Goal: Check status: Check status

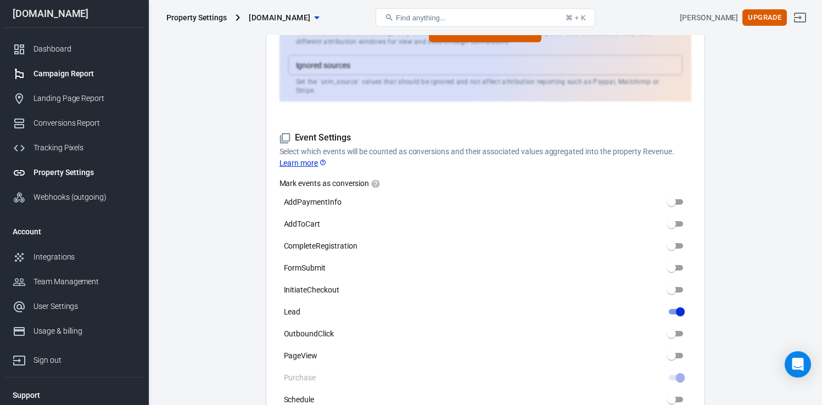
scroll to position [311, 0]
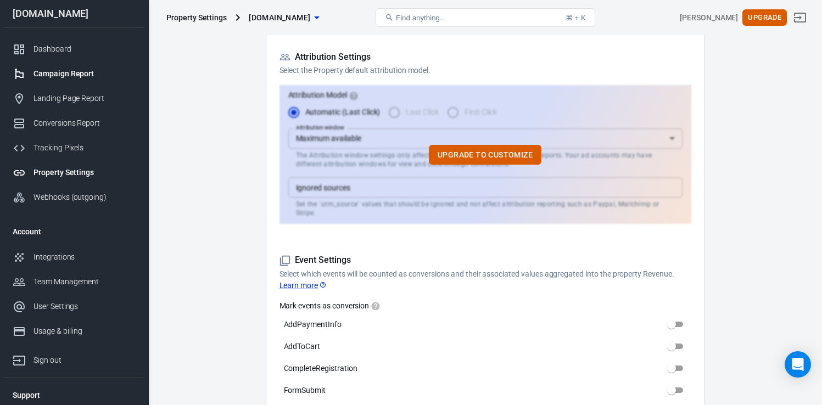
click at [52, 62] on link "Campaign Report" at bounding box center [74, 74] width 141 height 25
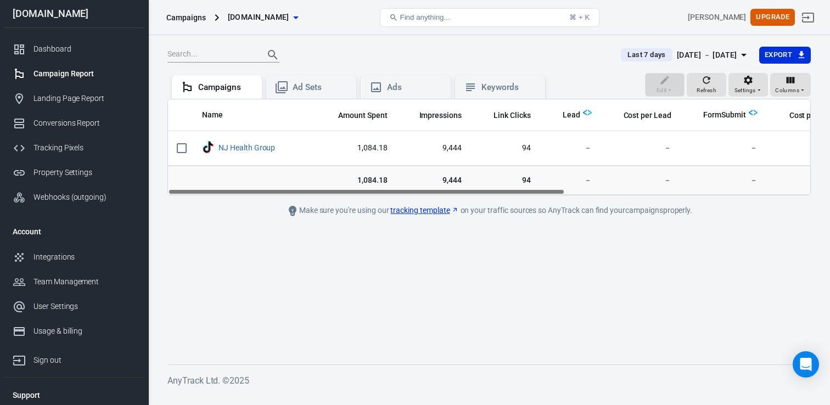
drag, startPoint x: 528, startPoint y: 193, endPoint x: 348, endPoint y: 193, distance: 179.6
click at [348, 193] on div "Name Amount Spent Impressions Link Clicks Lead Cost per Lead FormSubmit Cost pe…" at bounding box center [489, 147] width 642 height 96
click at [506, 269] on main "Last 7 days [DATE] － [DATE] Export Edit Refresh Settings Columns Campaigns Ad S…" at bounding box center [489, 196] width 644 height 301
click at [586, 114] on img "scrollable content" at bounding box center [587, 112] width 9 height 9
drag, startPoint x: 505, startPoint y: 186, endPoint x: 526, endPoint y: 187, distance: 21.4
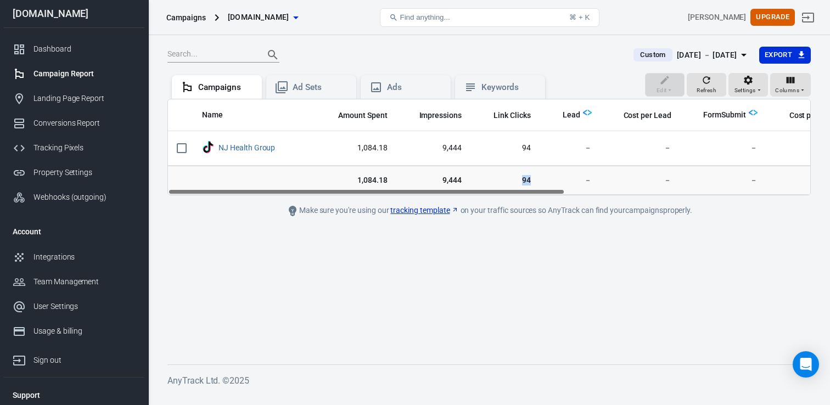
click at [526, 187] on td "94" at bounding box center [505, 180] width 69 height 30
click at [489, 232] on main "Custom Jul 31 － Aug 6, 2025 Export Edit Refresh Settings Columns Campaigns Ad S…" at bounding box center [489, 196] width 644 height 301
drag, startPoint x: 511, startPoint y: 198, endPoint x: 561, endPoint y: 193, distance: 50.8
click at [561, 193] on main "Custom Jul 31 － Aug 6, 2025 Export Edit Refresh Settings Columns Campaigns Ad S…" at bounding box center [489, 196] width 644 height 301
click at [537, 216] on div "Make sure you're using our tracking template on your traffic sources so AnyTrac…" at bounding box center [489, 210] width 494 height 13
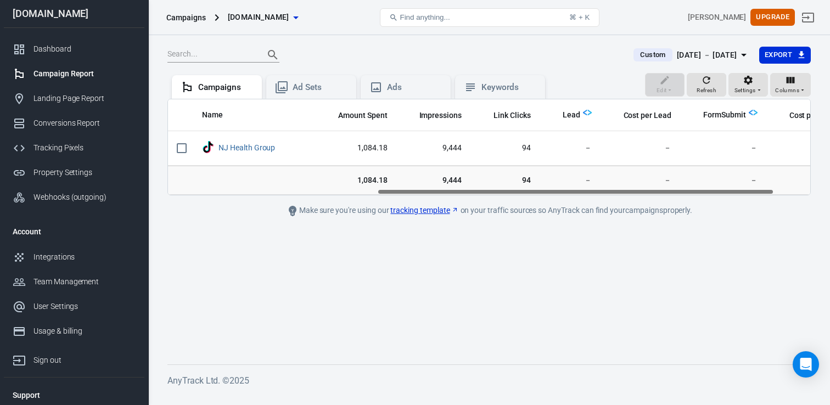
drag, startPoint x: 538, startPoint y: 193, endPoint x: 327, endPoint y: 205, distance: 211.2
click at [345, 205] on main "Custom Jul 31 － Aug 6, 2025 Export Edit Refresh Settings Columns Campaigns Ad S…" at bounding box center [489, 196] width 644 height 301
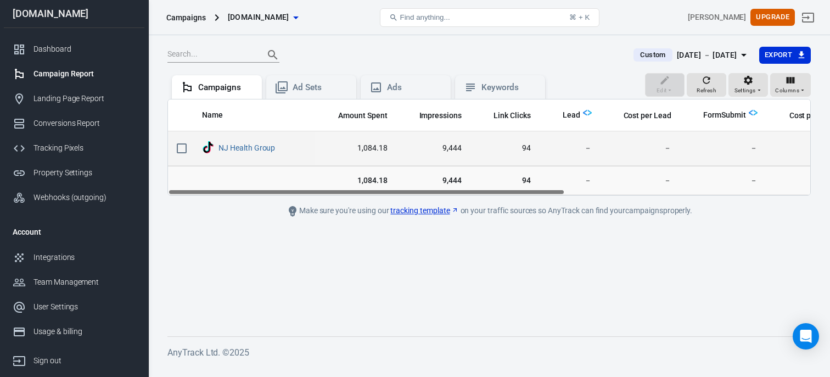
click at [393, 154] on td "1,084.18" at bounding box center [355, 148] width 81 height 35
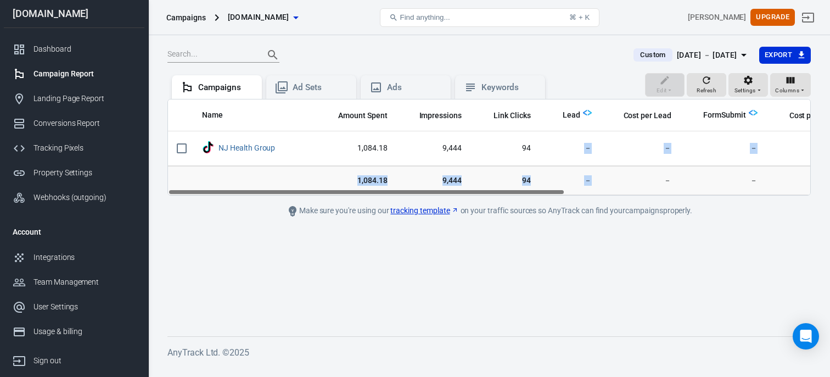
drag, startPoint x: 579, startPoint y: 143, endPoint x: 618, endPoint y: 187, distance: 58.4
click at [618, 187] on table "Name Amount Spent Impressions Link Clicks Lead Cost per Lead FormSubmit Cost pe…" at bounding box center [690, 147] width 1045 height 96
click at [602, 169] on td "－" at bounding box center [641, 180] width 80 height 30
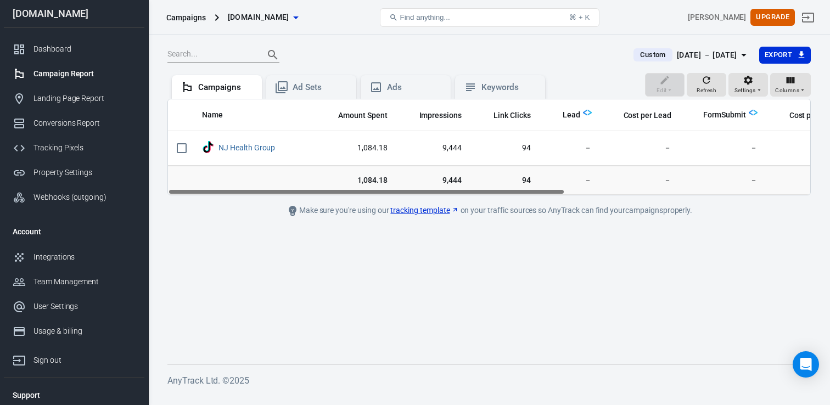
click at [504, 275] on main "Custom Jul 31 － Aug 6, 2025 Export Edit Refresh Settings Columns Campaigns Ad S…" at bounding box center [489, 196] width 644 height 301
click at [718, 87] on button "Refresh" at bounding box center [707, 85] width 40 height 24
click at [720, 291] on main "Custom Jul 31 － Aug 6, 2025 Export Edit Refresh Settings Columns Campaigns Ad S…" at bounding box center [489, 196] width 644 height 301
click at [565, 77] on div "Edit Refresh Settings Columns Campaigns Ad Sets Ads Keywords" at bounding box center [489, 86] width 644 height 26
click at [667, 284] on main "Custom Jul 31 － Aug 6, 2025 Export Edit Refresh Settings Columns Campaigns Ad S…" at bounding box center [489, 196] width 644 height 301
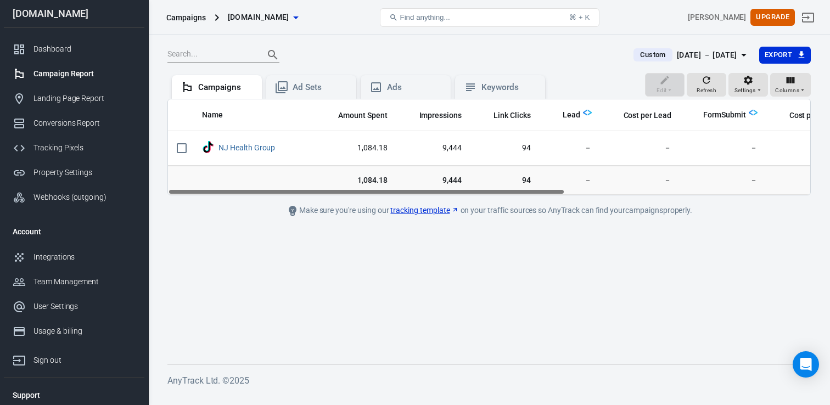
drag, startPoint x: 547, startPoint y: 192, endPoint x: 370, endPoint y: 199, distance: 177.5
click at [370, 199] on main "Custom Jul 31 － Aug 6, 2025 Export Edit Refresh Settings Columns Campaigns Ad S…" at bounding box center [489, 196] width 644 height 301
click at [579, 364] on div "Custom Jul 31 － Aug 6, 2025 Export Edit Refresh Settings Columns Campaigns Ad S…" at bounding box center [489, 214] width 682 height 359
click at [307, 87] on div "Ad Sets" at bounding box center [320, 88] width 55 height 12
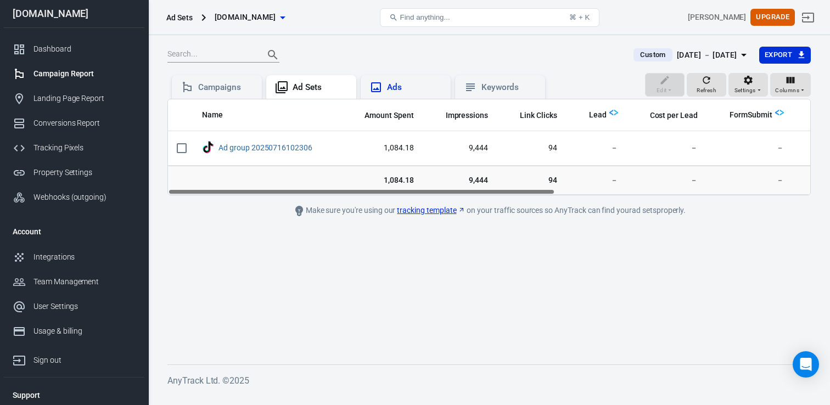
click at [418, 87] on div "Ads" at bounding box center [414, 88] width 55 height 12
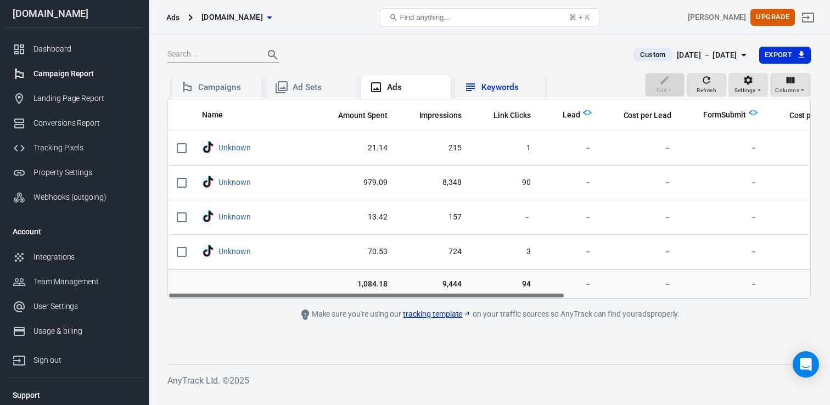
click at [521, 85] on div "Keywords" at bounding box center [509, 88] width 55 height 12
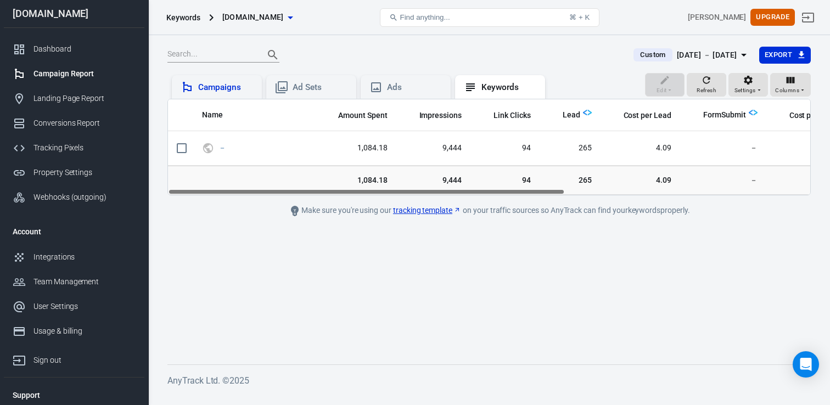
click at [191, 85] on icon at bounding box center [187, 87] width 13 height 13
